Goal: Navigation & Orientation: Find specific page/section

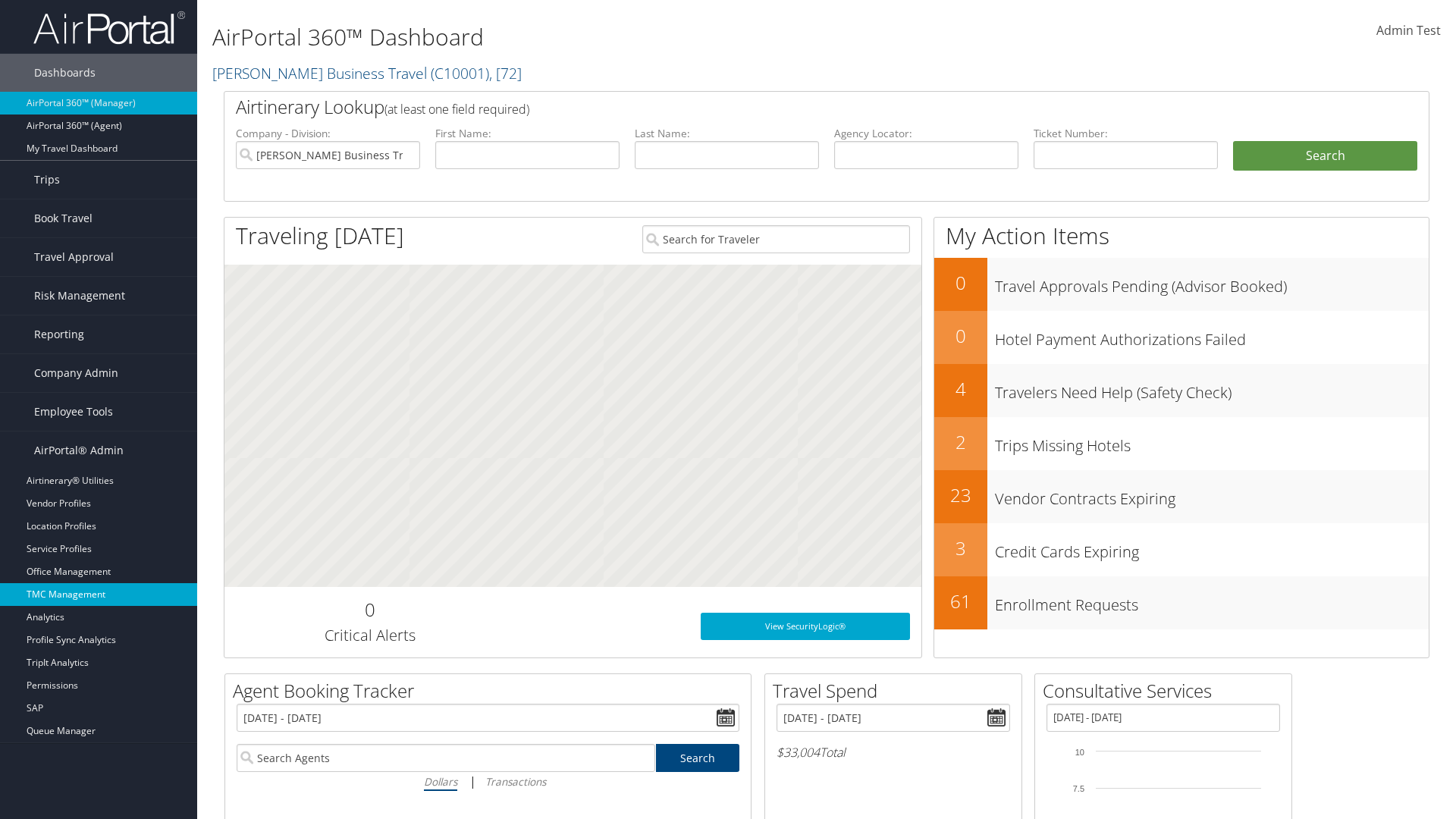
click at [98, 595] on link "TMC Management" at bounding box center [98, 595] width 197 height 23
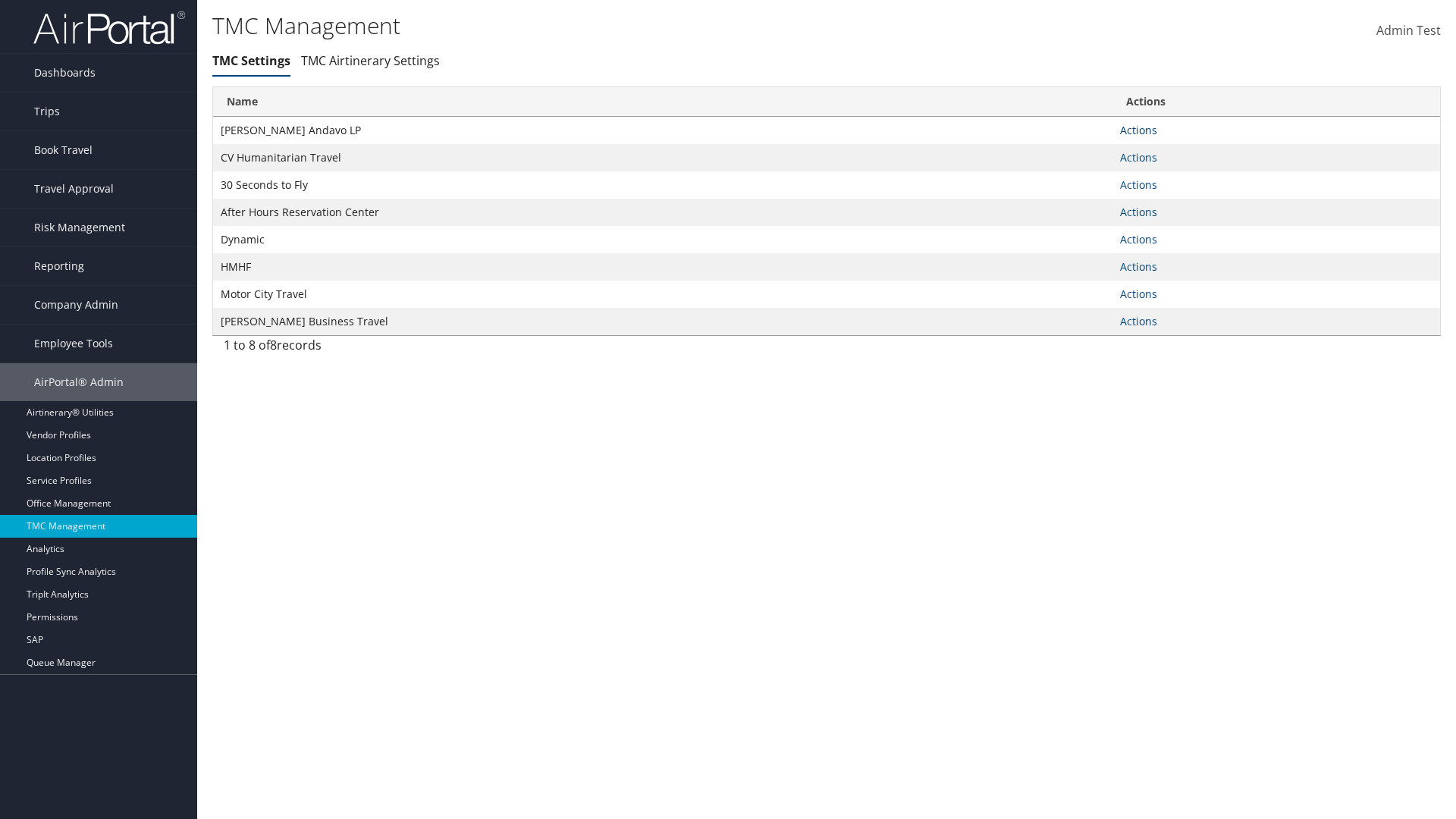
click at [1138, 130] on link "Actions" at bounding box center [1139, 130] width 37 height 15
